Goal: Task Accomplishment & Management: Manage account settings

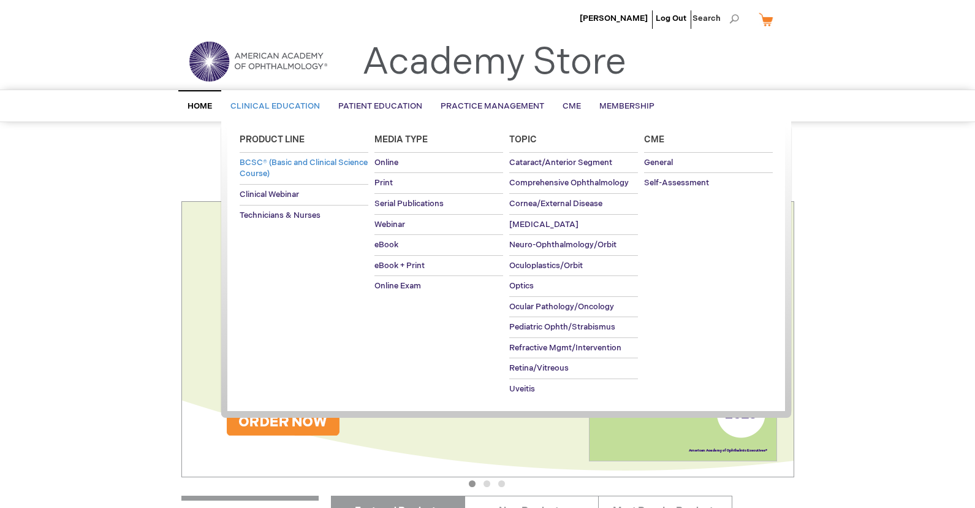
click at [269, 166] on span "BCSC® (Basic and Clinical Science Course)" at bounding box center [304, 168] width 128 height 21
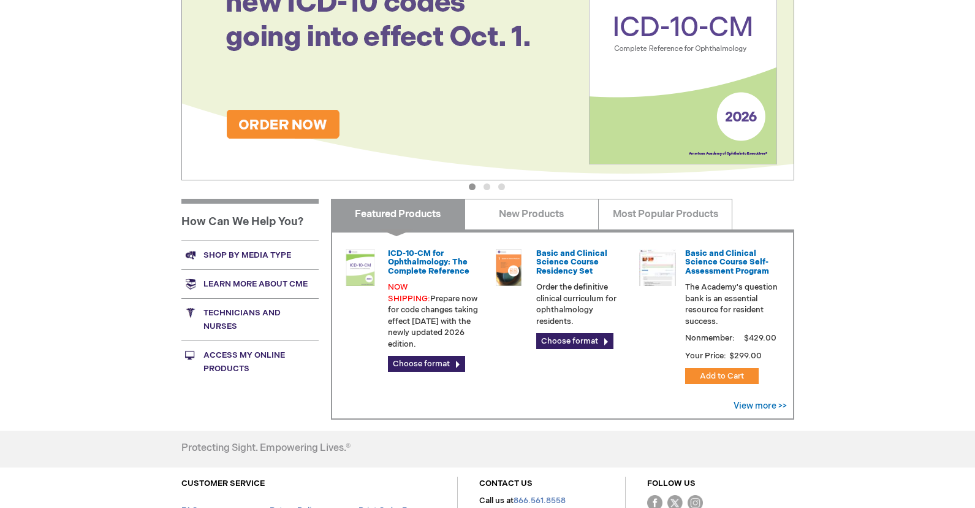
scroll to position [297, 0]
click at [240, 257] on link "Shop by media type" at bounding box center [249, 254] width 137 height 29
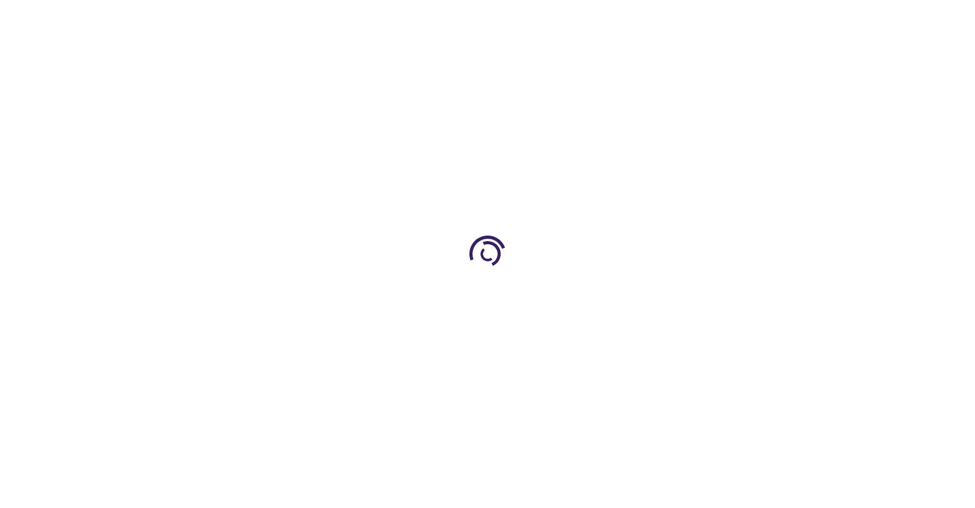
click at [240, 257] on div at bounding box center [487, 254] width 975 height 508
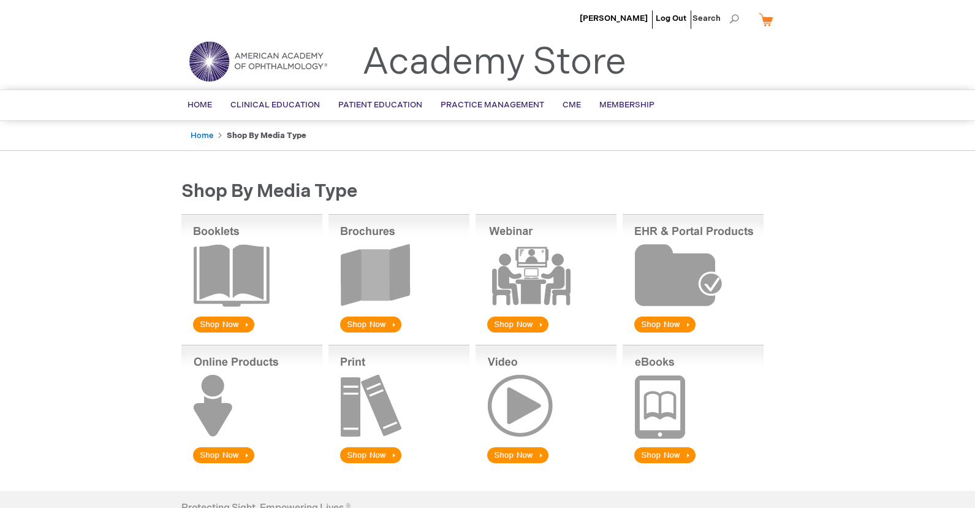
click at [655, 418] on img at bounding box center [693, 405] width 141 height 121
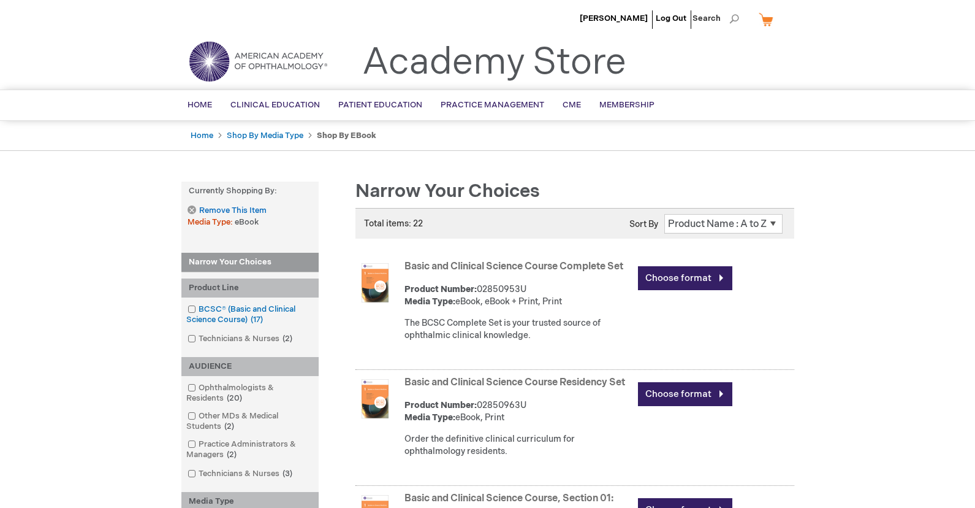
click at [227, 313] on link "BCSC® (Basic and Clinical Science Course) 17 items" at bounding box center [250, 314] width 131 height 22
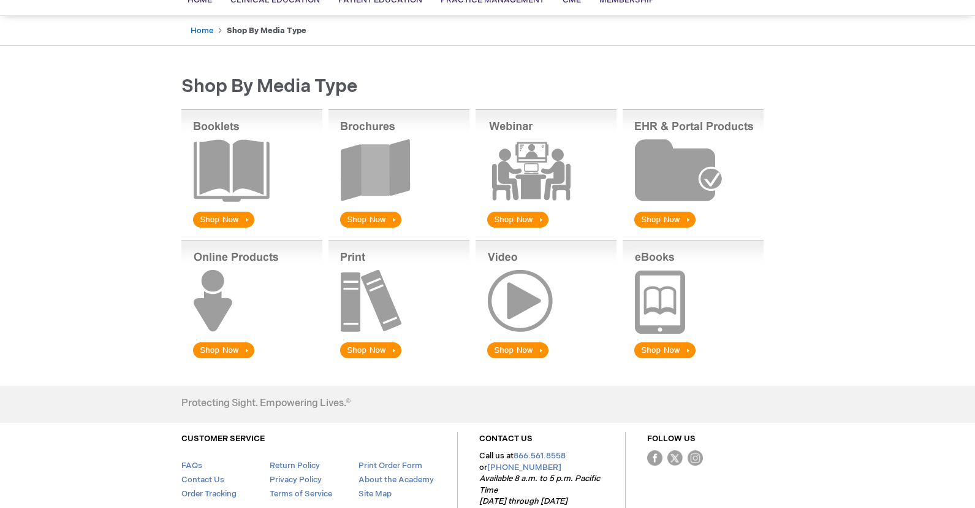
scroll to position [104, 0]
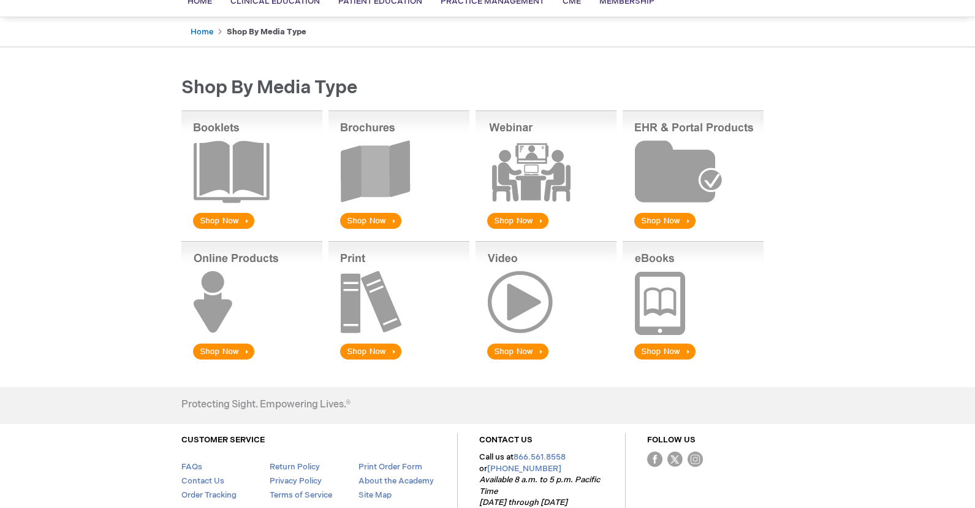
click at [662, 311] on img at bounding box center [693, 301] width 141 height 121
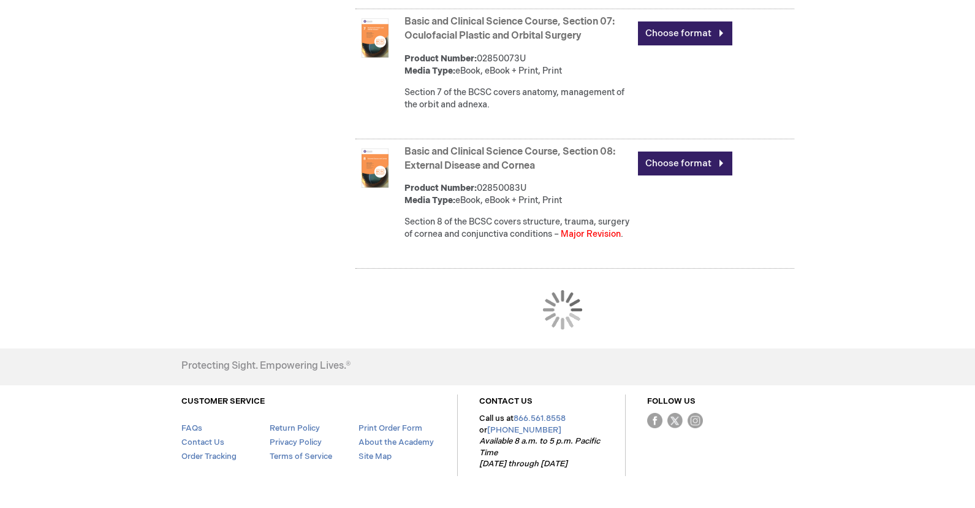
scroll to position [1328, 0]
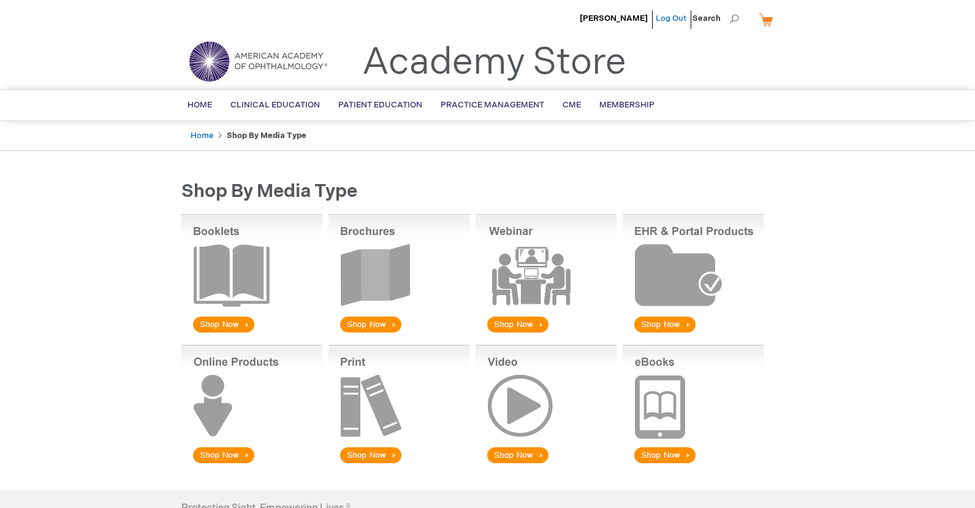
click at [671, 15] on link "Log Out" at bounding box center [671, 18] width 31 height 10
